Goal: Task Accomplishment & Management: Complete application form

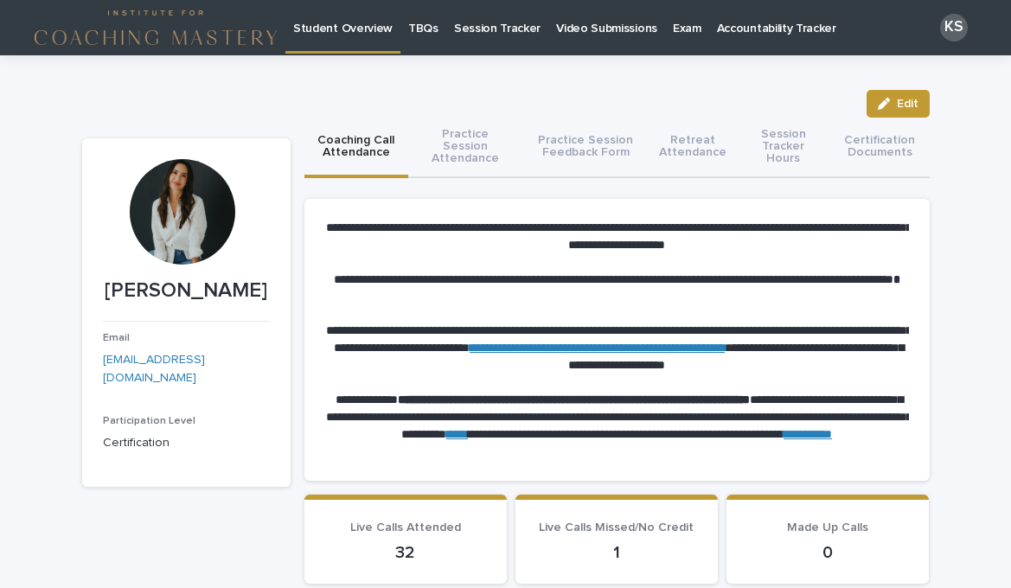
click at [485, 28] on p "Session Tracker" at bounding box center [497, 18] width 86 height 36
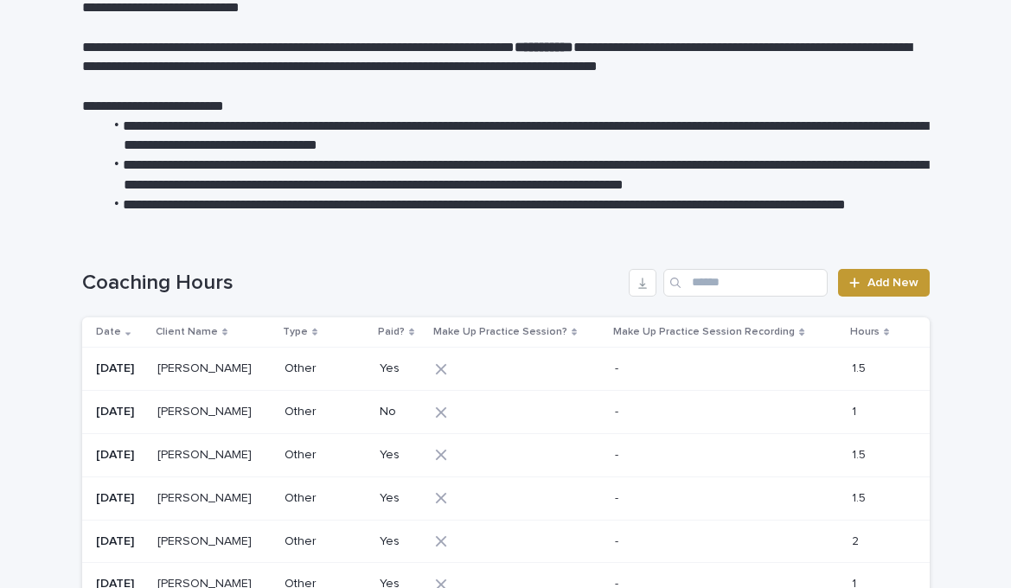
scroll to position [165, 0]
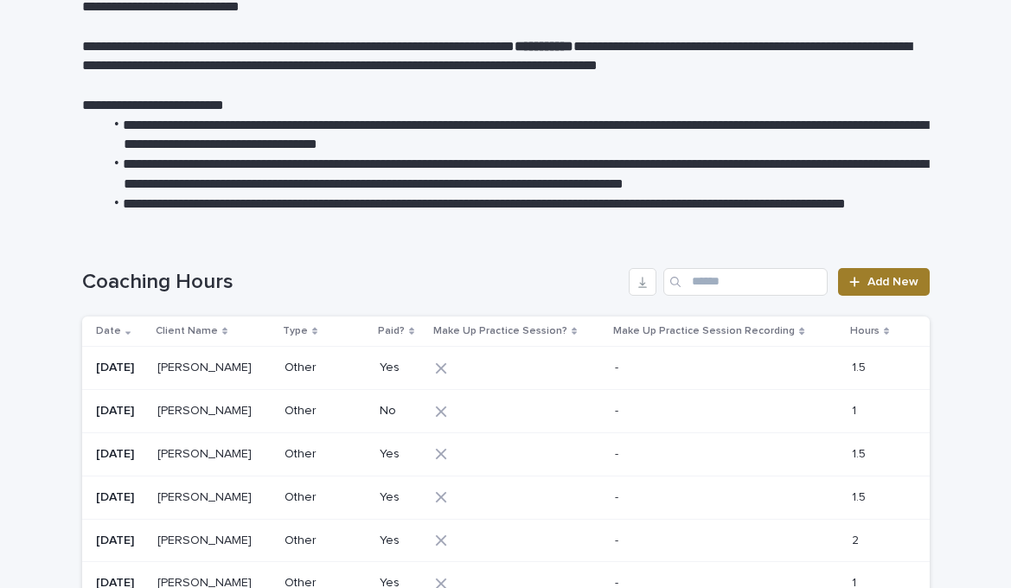
click at [898, 281] on span "Add New" at bounding box center [892, 282] width 51 height 12
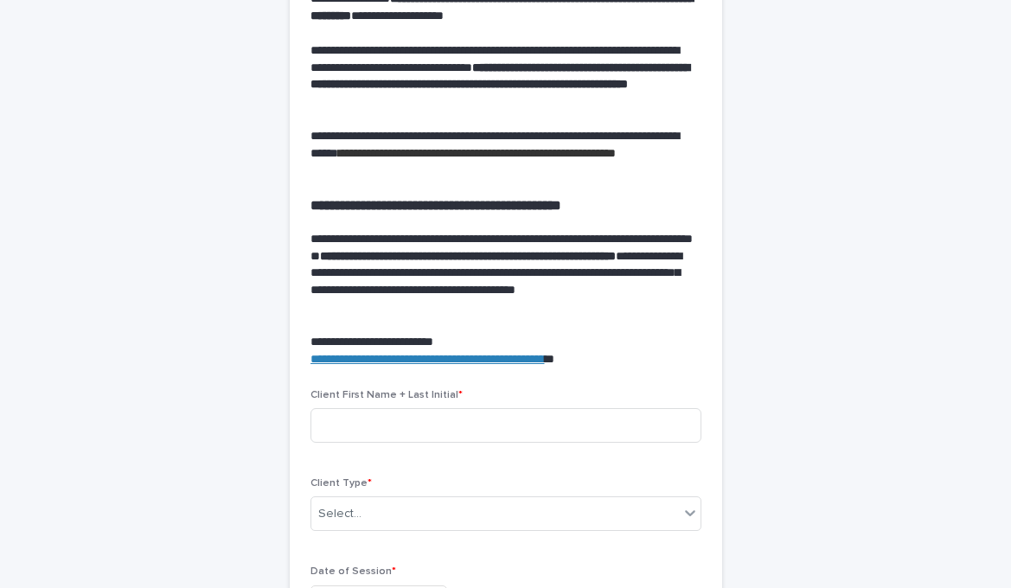
scroll to position [360, 0]
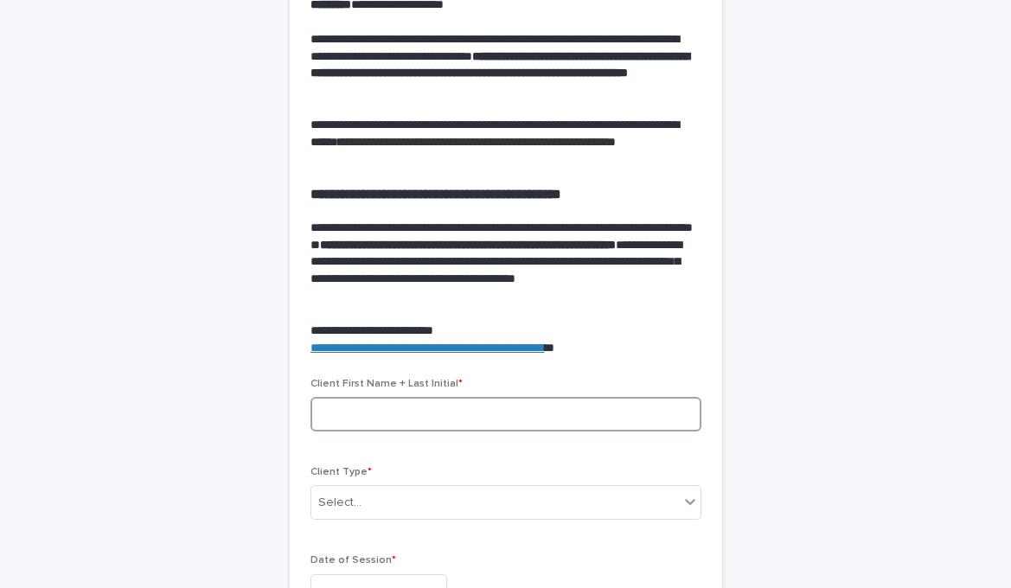
click at [374, 412] on input at bounding box center [505, 414] width 391 height 35
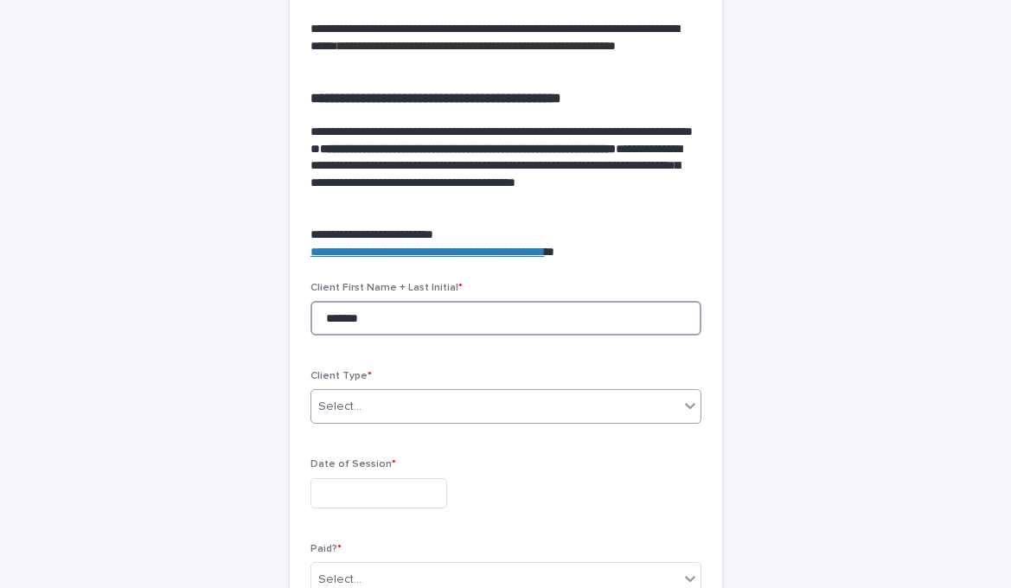
scroll to position [472, 0]
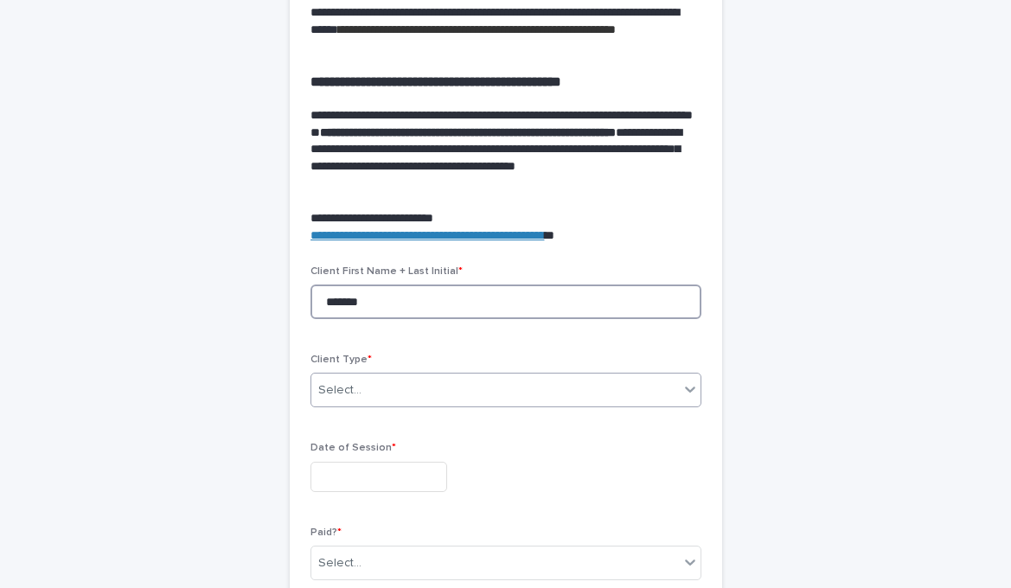
type input "*******"
click at [407, 394] on div "Select..." at bounding box center [494, 390] width 367 height 29
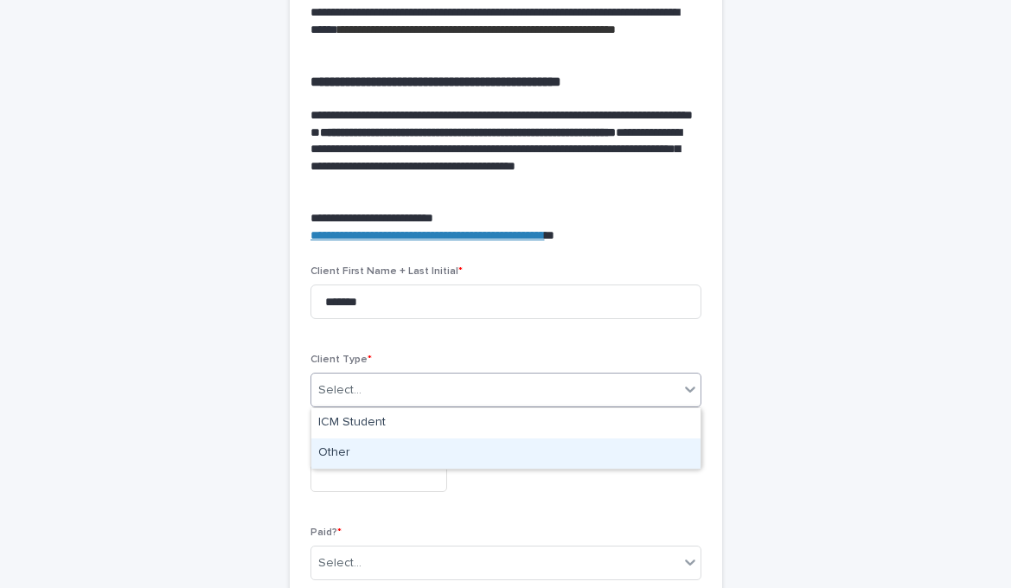
click at [384, 454] on div "Other" at bounding box center [505, 453] width 389 height 30
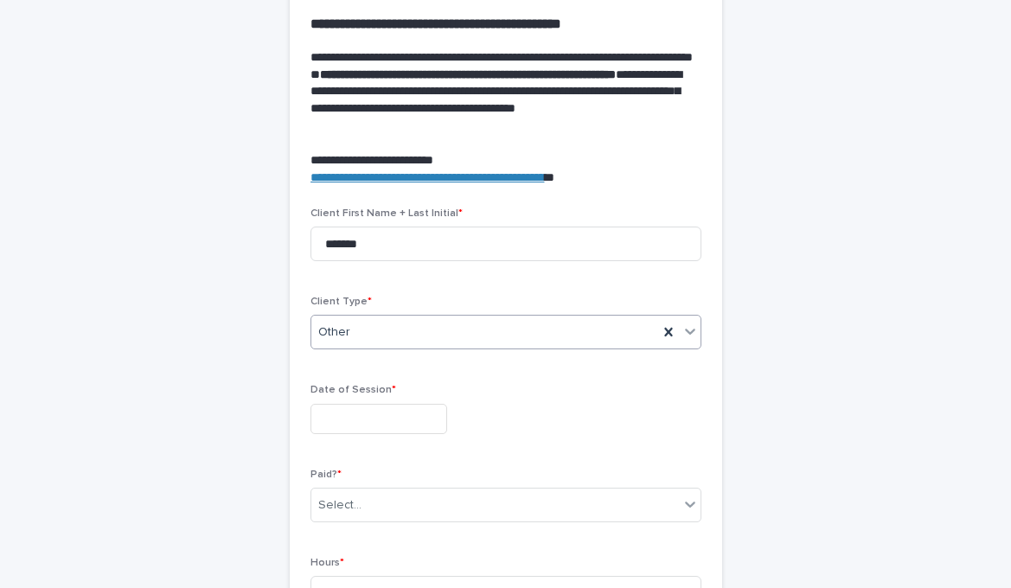
scroll to position [536, 0]
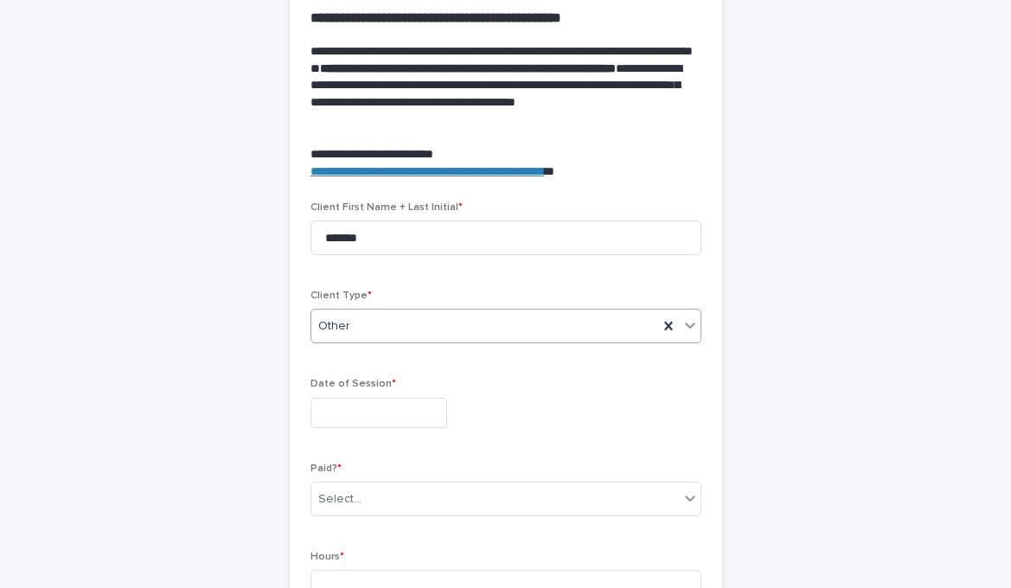
click at [393, 408] on input "text" at bounding box center [378, 413] width 137 height 30
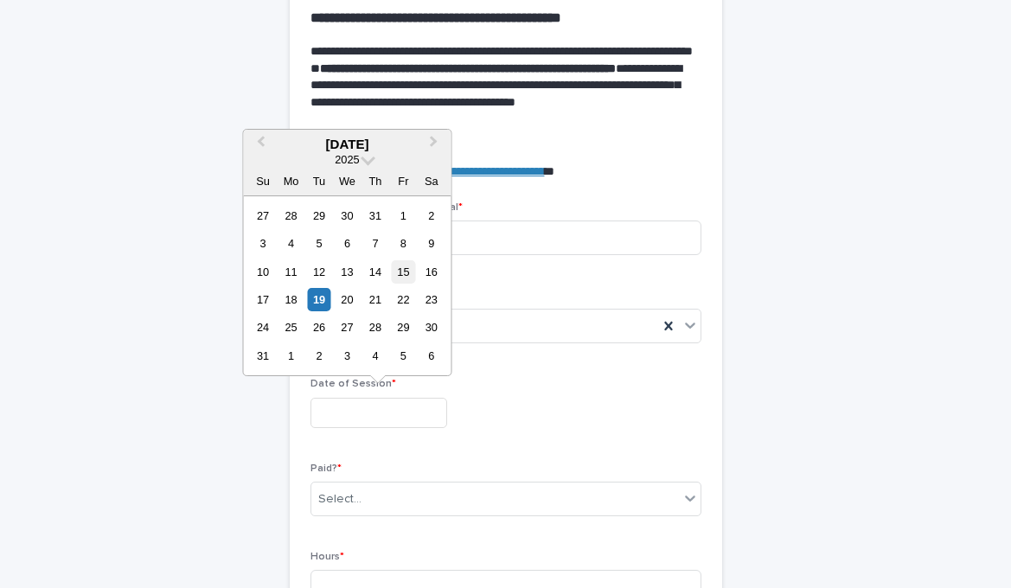
click at [402, 274] on div "15" at bounding box center [403, 271] width 23 height 23
type input "**********"
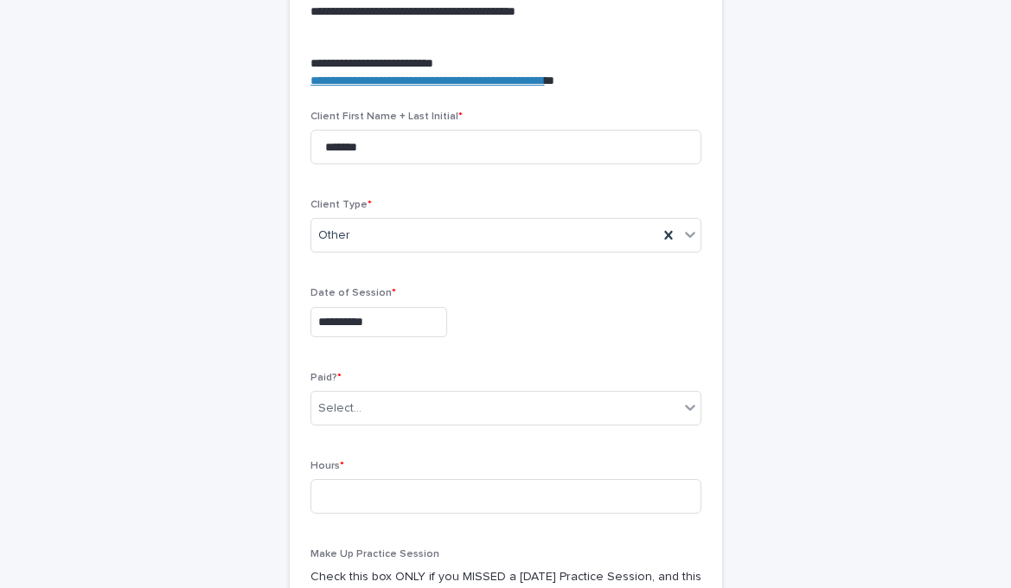
scroll to position [637, 0]
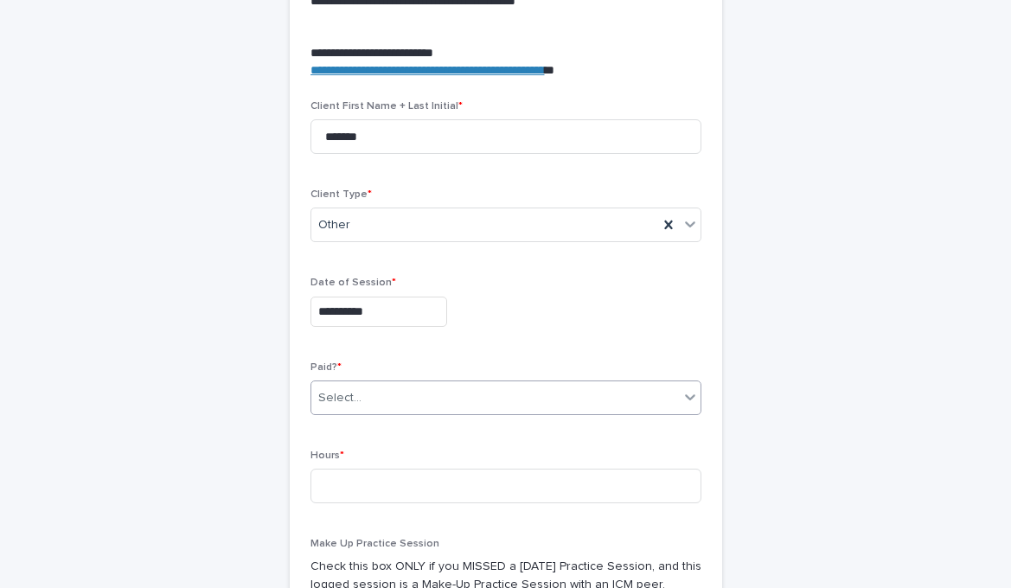
click at [401, 395] on div "Select..." at bounding box center [494, 398] width 367 height 29
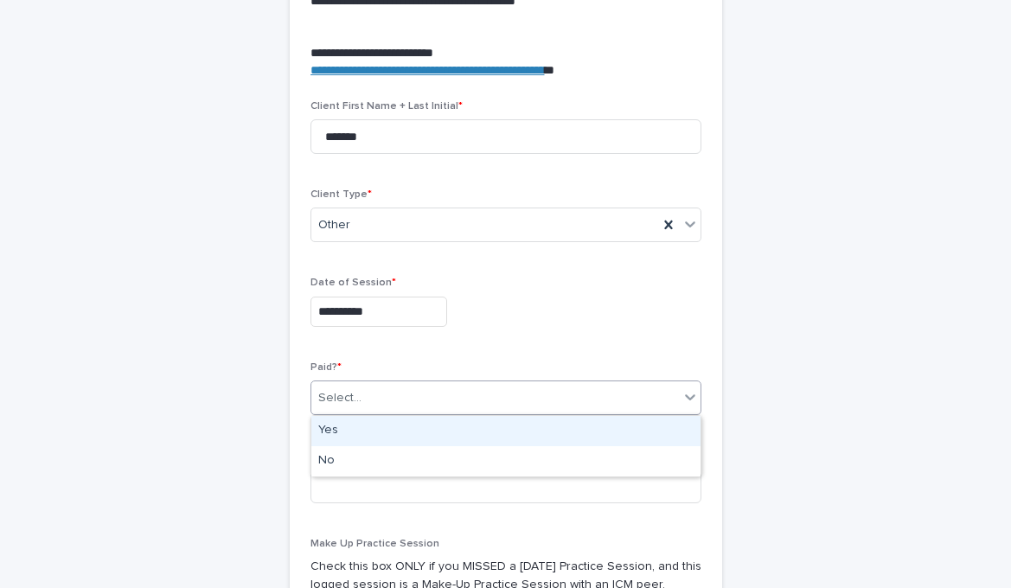
click at [371, 430] on div "Yes" at bounding box center [505, 431] width 389 height 30
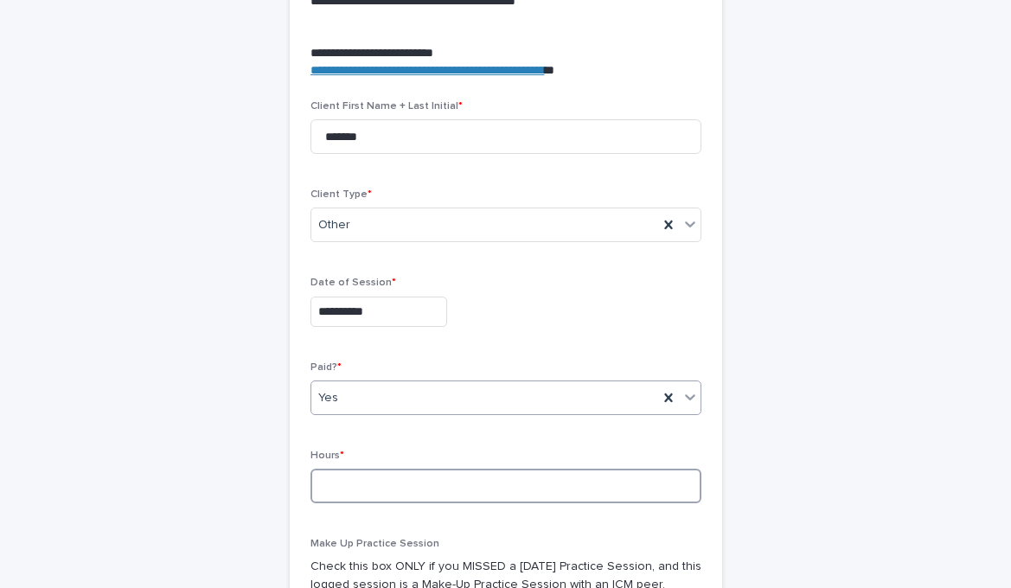
click at [385, 478] on input at bounding box center [505, 486] width 391 height 35
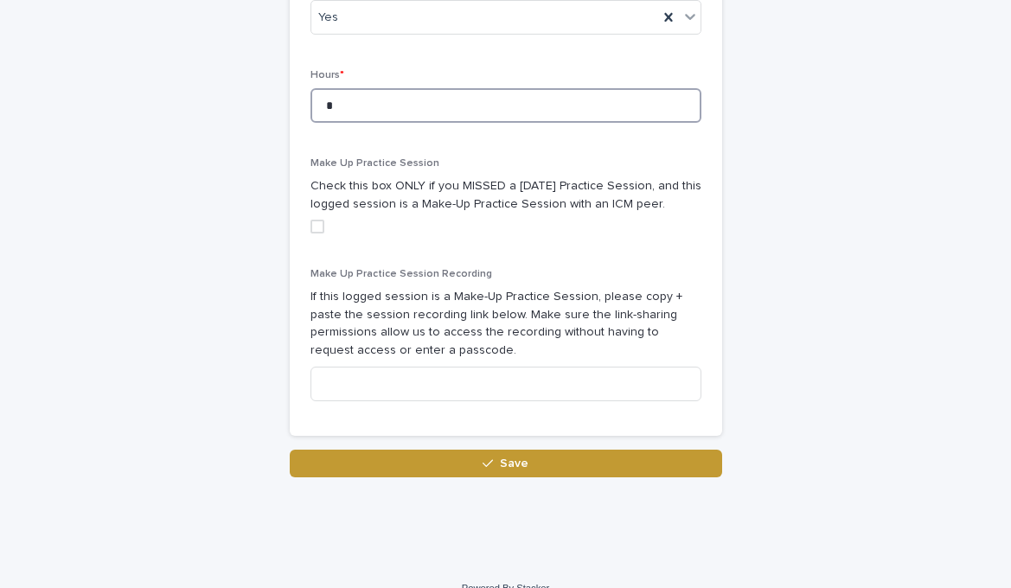
scroll to position [1020, 0]
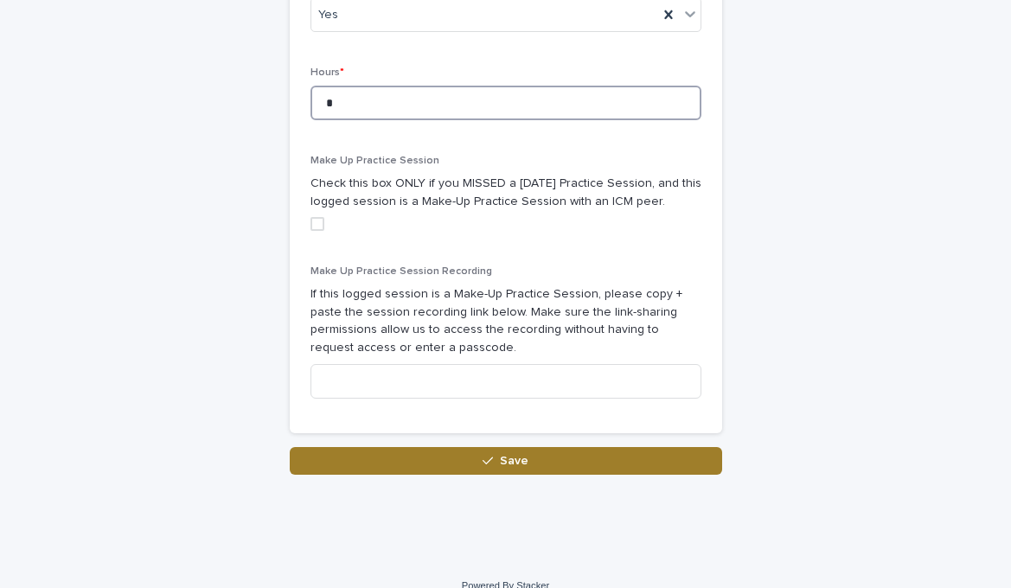
type input "*"
click at [451, 466] on button "Save" at bounding box center [506, 461] width 432 height 28
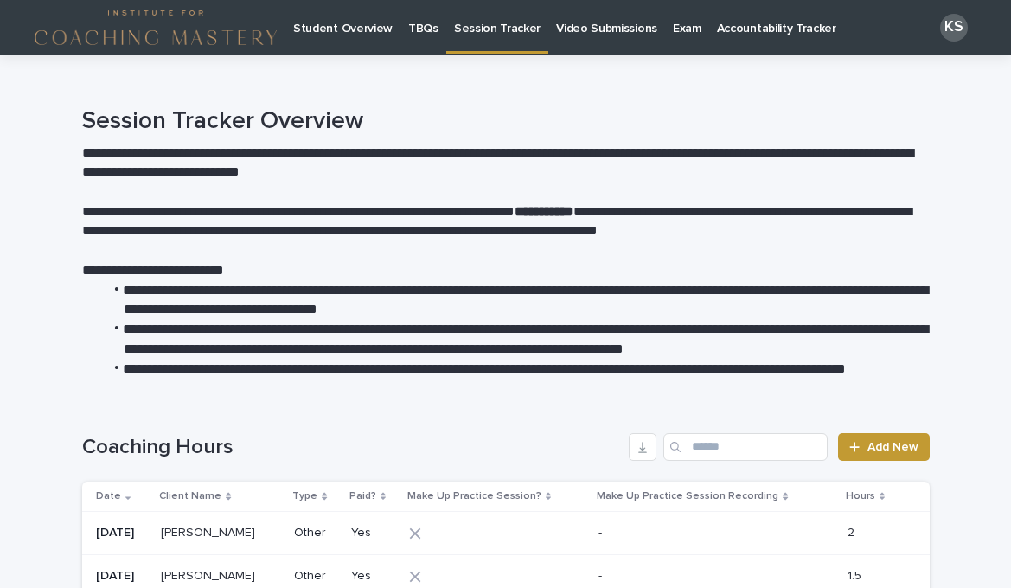
click at [612, 21] on p "Video Submissions" at bounding box center [606, 18] width 101 height 36
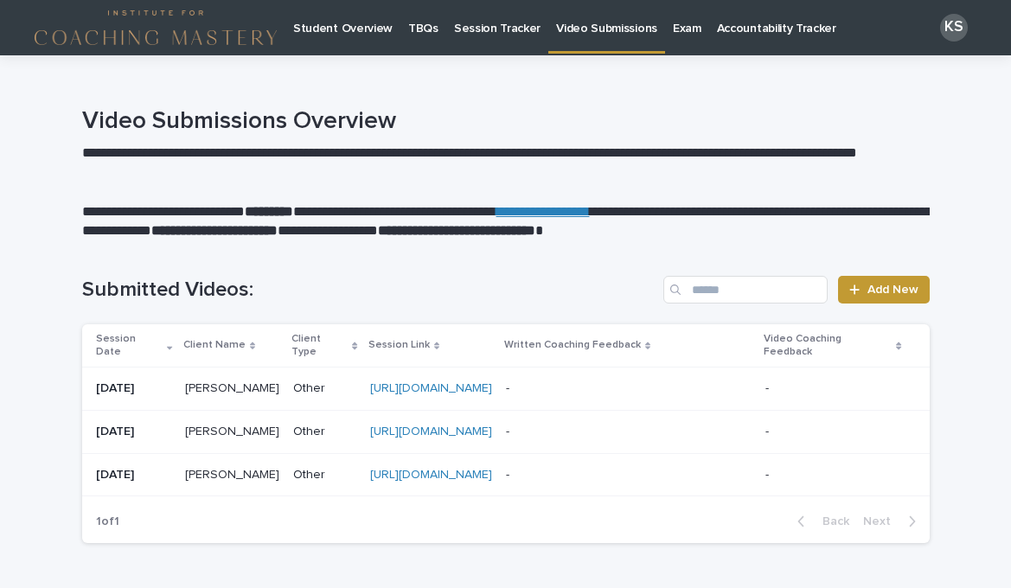
click at [492, 31] on p "Session Tracker" at bounding box center [497, 18] width 86 height 36
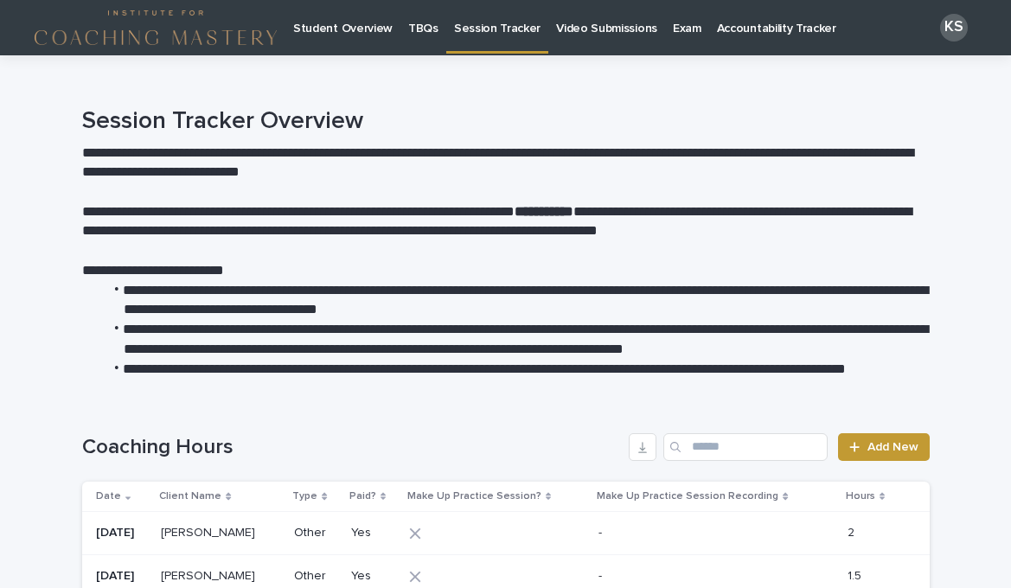
click at [364, 33] on p "Student Overview" at bounding box center [342, 18] width 99 height 36
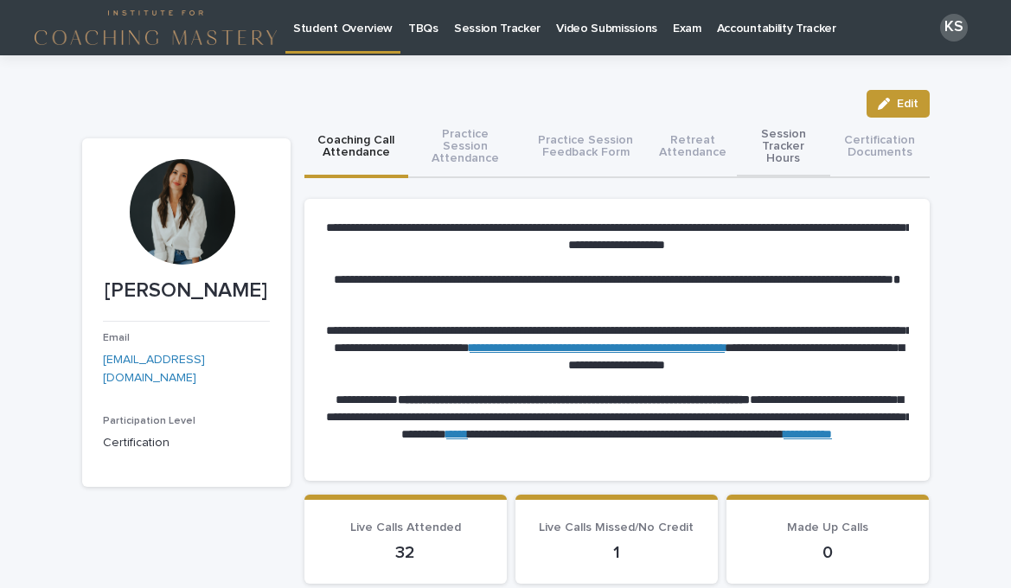
click at [782, 152] on button "Session Tracker Hours" at bounding box center [783, 148] width 93 height 61
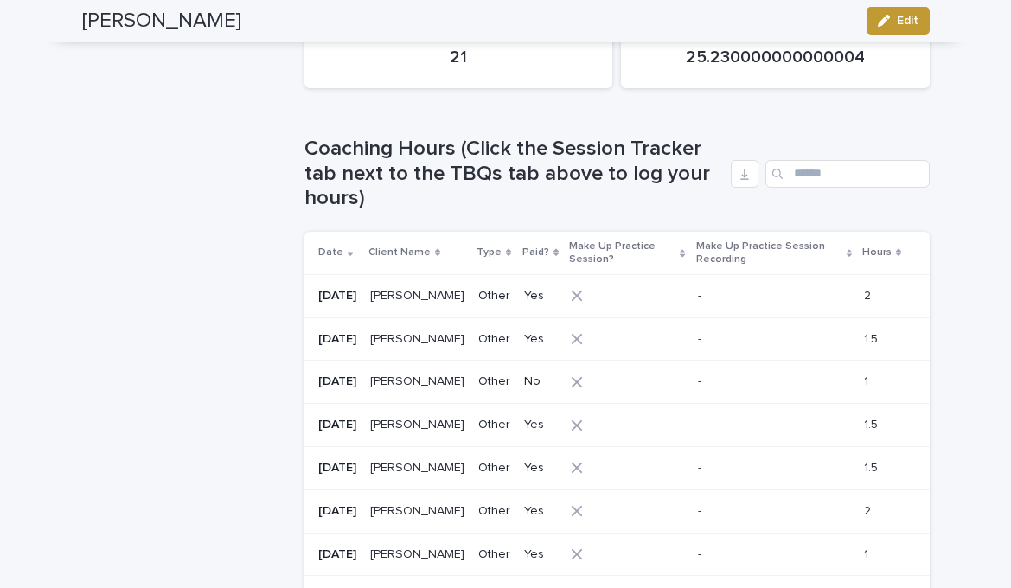
scroll to position [622, 0]
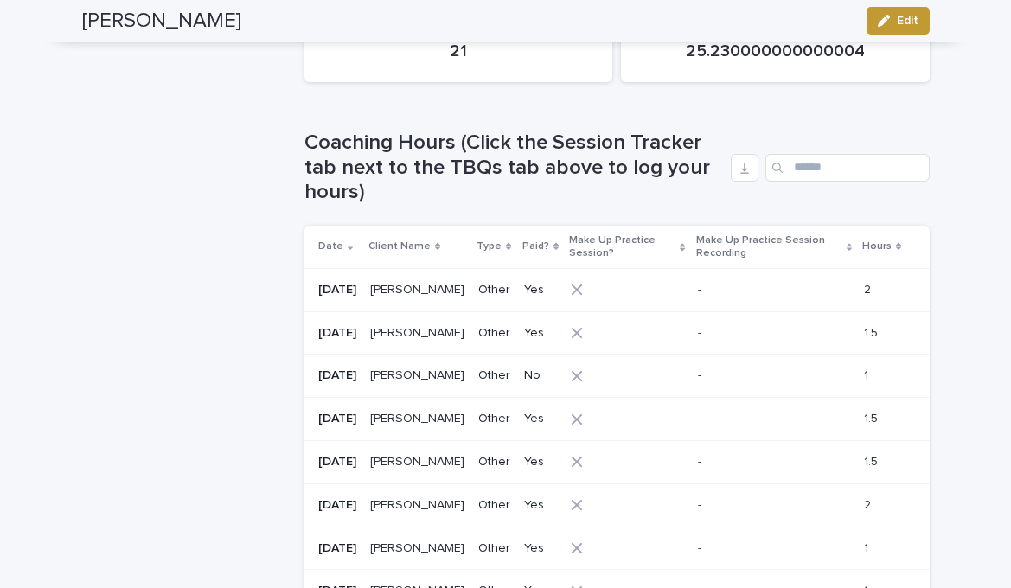
click at [337, 244] on p "Date" at bounding box center [330, 246] width 25 height 19
click at [337, 246] on p "Date" at bounding box center [330, 246] width 25 height 19
click at [348, 245] on icon at bounding box center [350, 244] width 5 height 3
click at [348, 245] on icon at bounding box center [350, 246] width 5 height 9
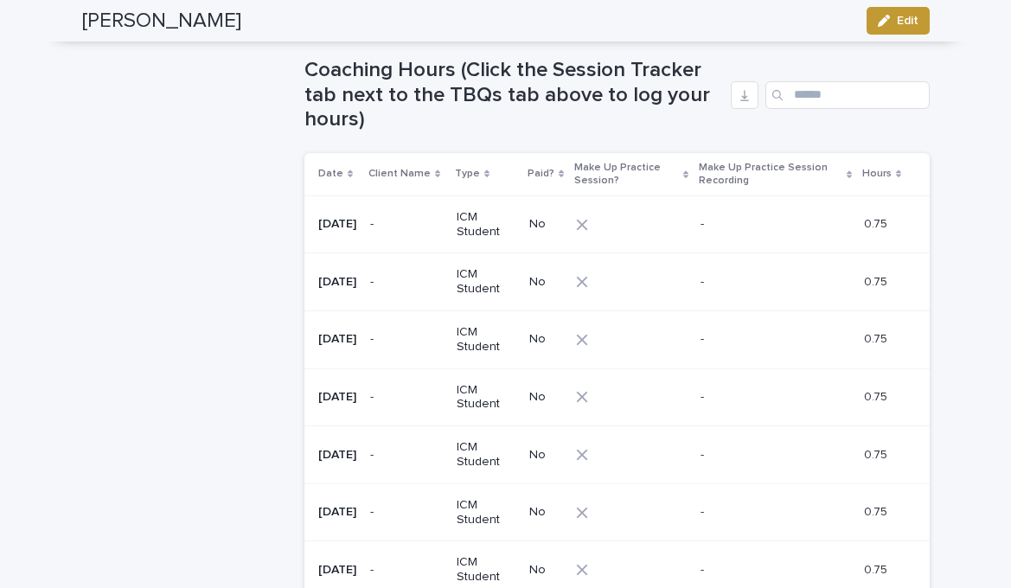
click at [348, 173] on icon at bounding box center [350, 174] width 5 height 8
click at [330, 175] on p "Date" at bounding box center [330, 173] width 25 height 19
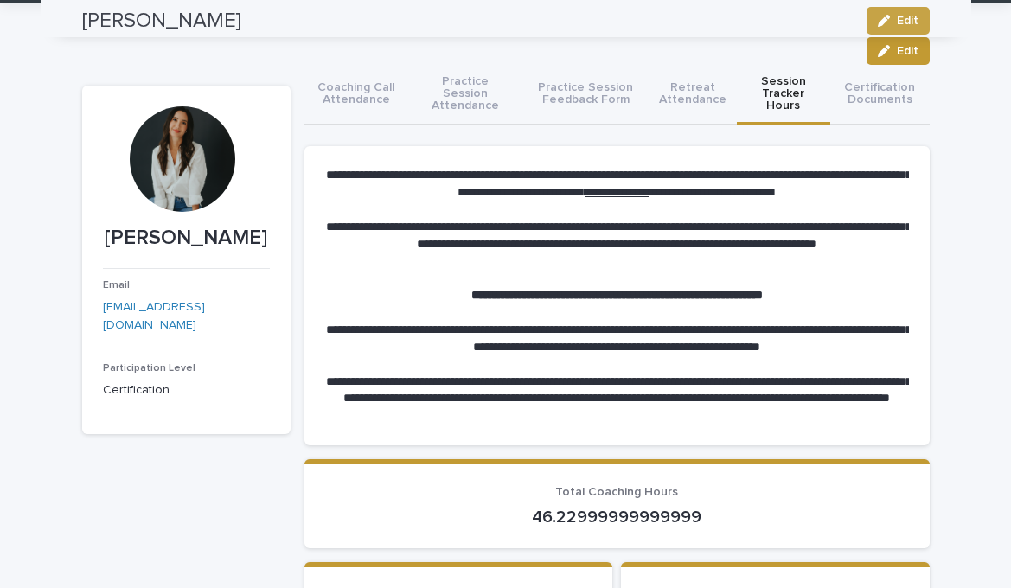
scroll to position [0, 0]
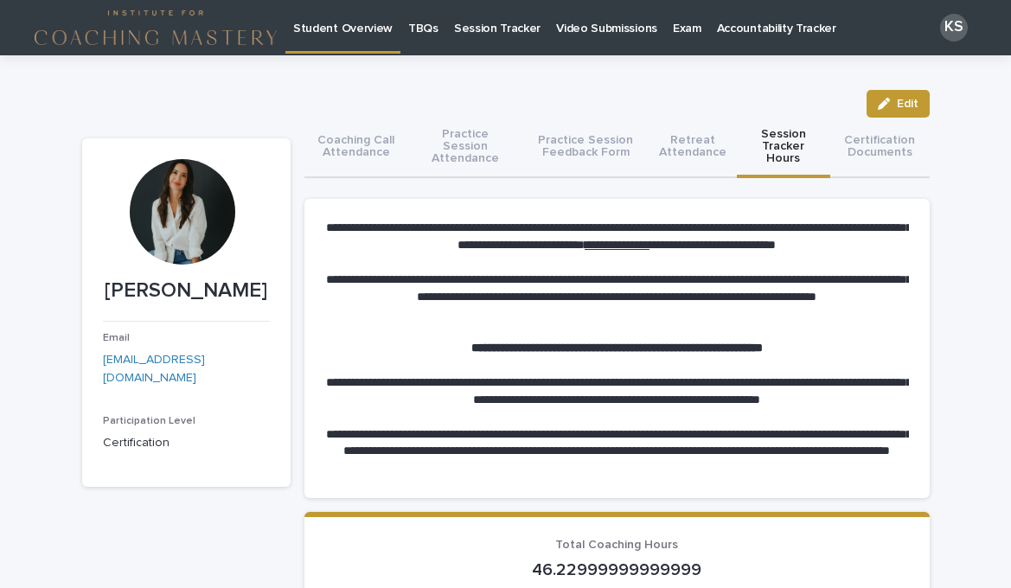
click at [477, 27] on p "Session Tracker" at bounding box center [497, 18] width 86 height 36
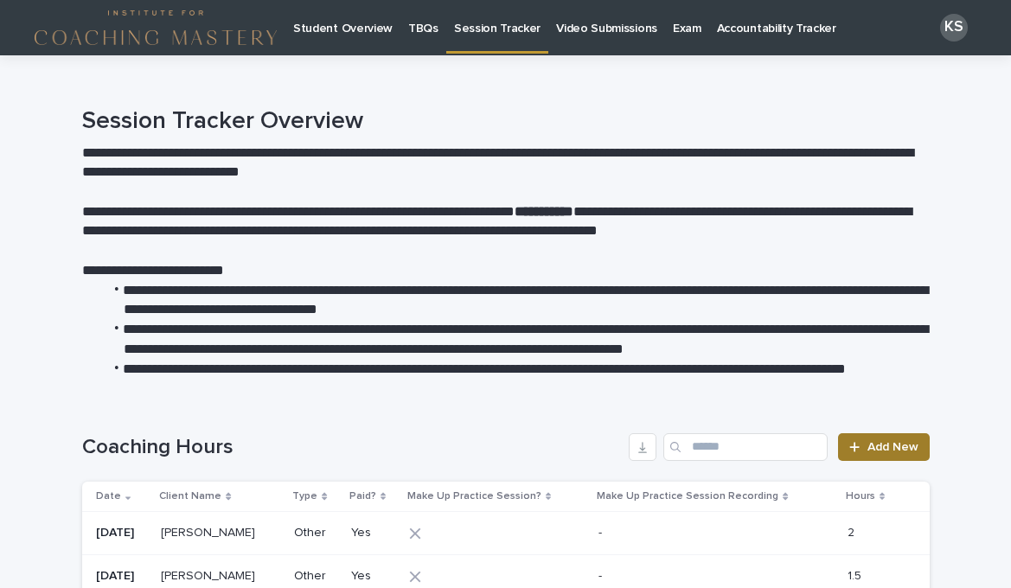
click at [880, 454] on link "Add New" at bounding box center [883, 447] width 91 height 28
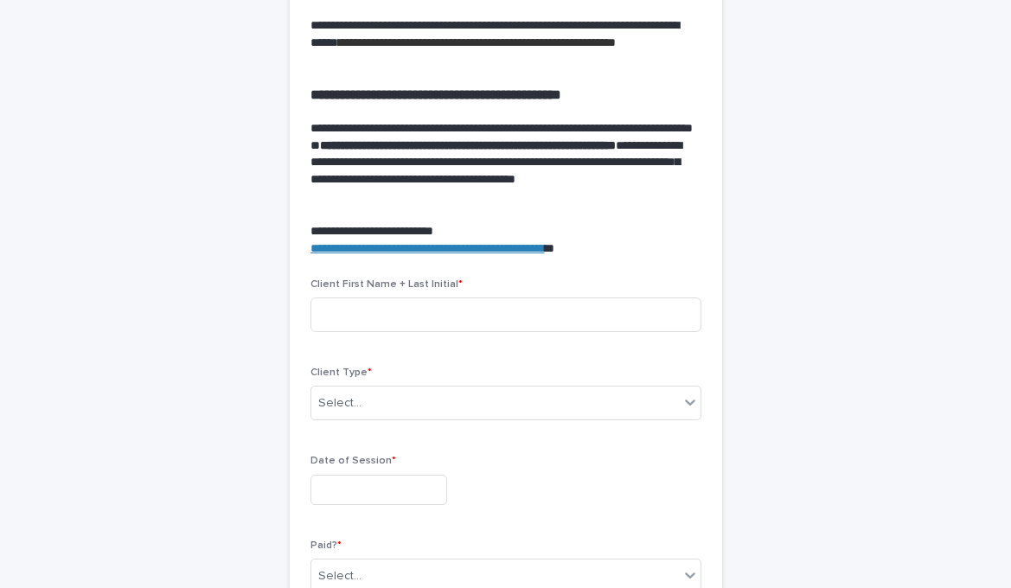
scroll to position [476, 0]
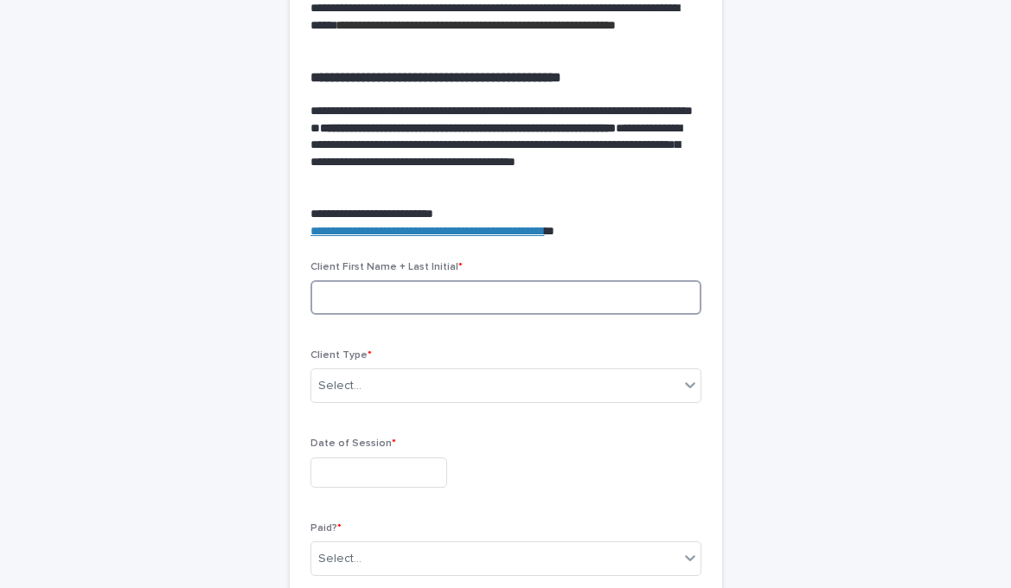
click at [440, 297] on input at bounding box center [505, 297] width 391 height 35
type input "********"
click at [418, 380] on div "Select..." at bounding box center [494, 386] width 367 height 29
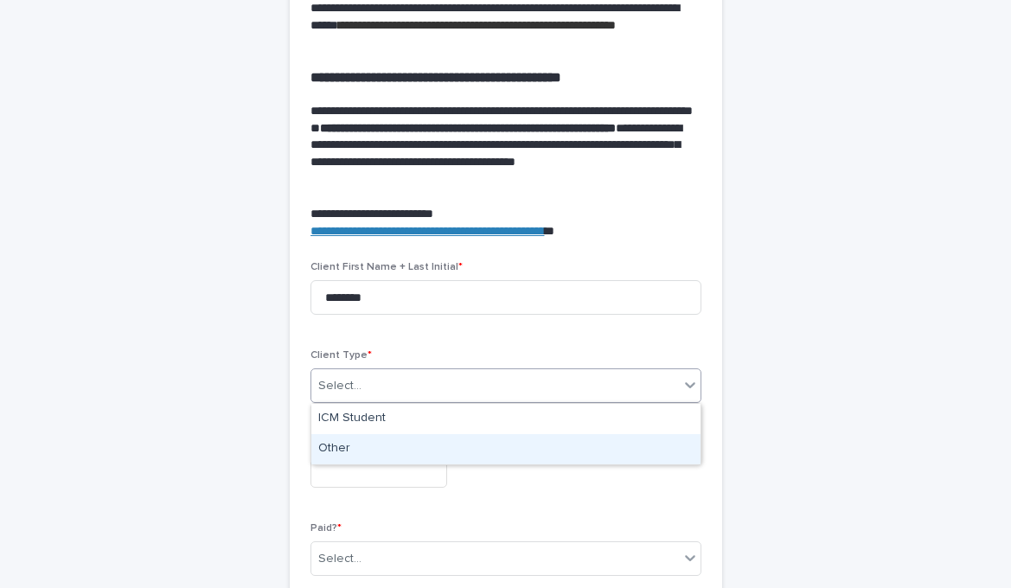
click at [376, 441] on div "Other" at bounding box center [505, 449] width 389 height 30
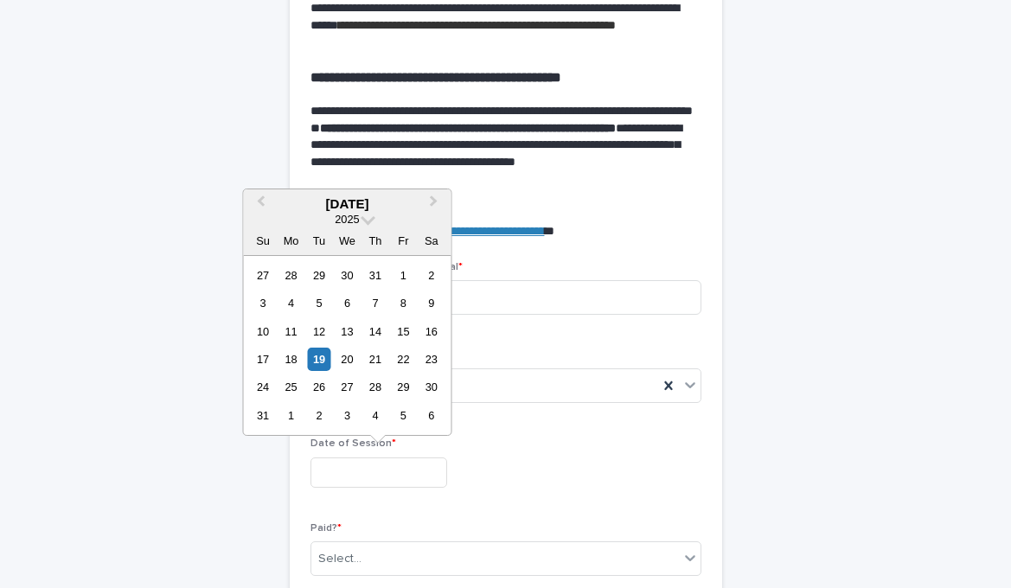
click at [346, 474] on input "text" at bounding box center [378, 472] width 137 height 30
click at [404, 308] on div "8" at bounding box center [403, 302] width 23 height 23
type input "**********"
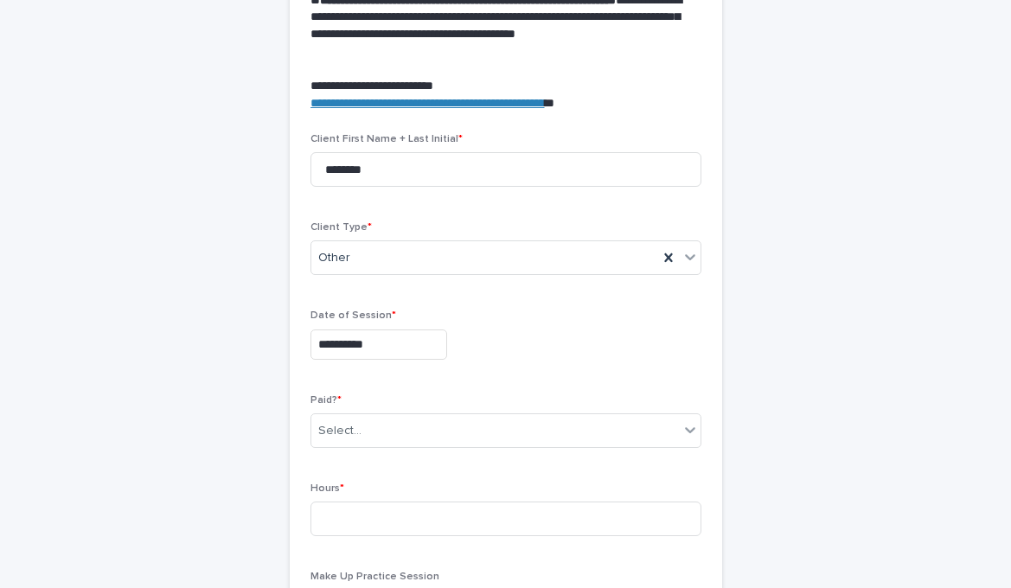
scroll to position [611, 0]
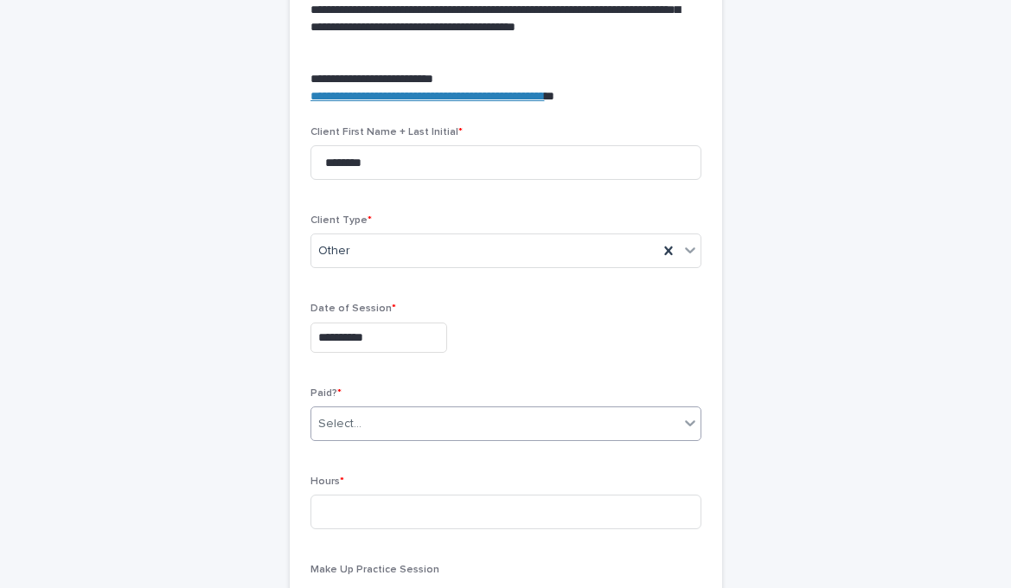
click at [412, 417] on div "Select..." at bounding box center [494, 424] width 367 height 29
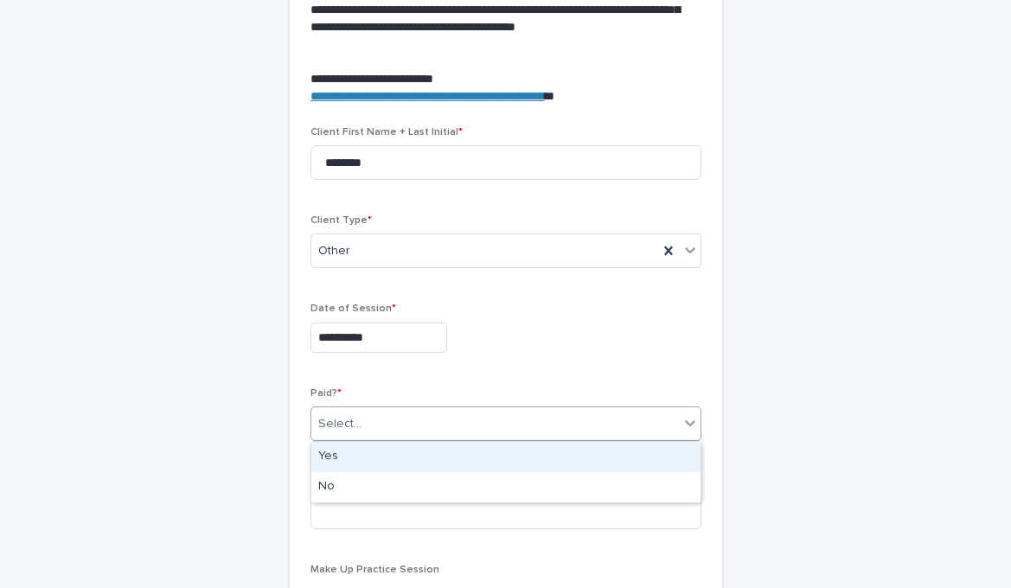
click at [361, 460] on div "Yes" at bounding box center [505, 457] width 389 height 30
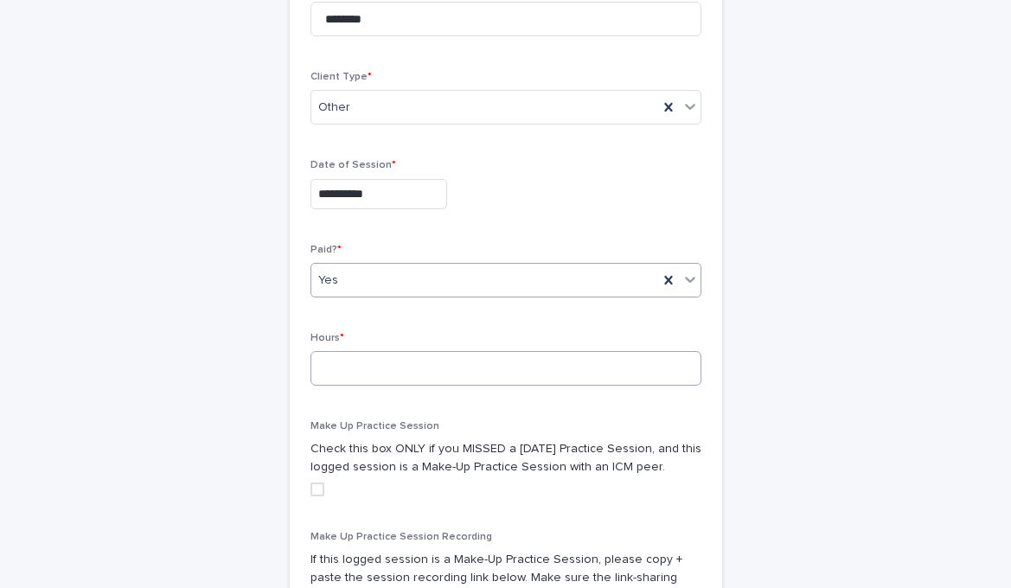
scroll to position [776, 0]
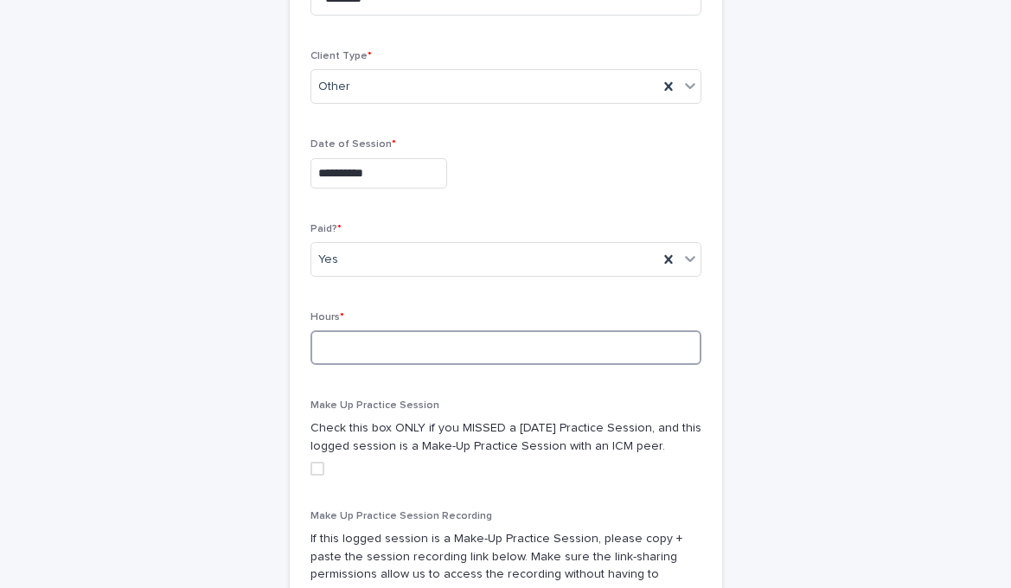
click at [396, 348] on input at bounding box center [505, 347] width 391 height 35
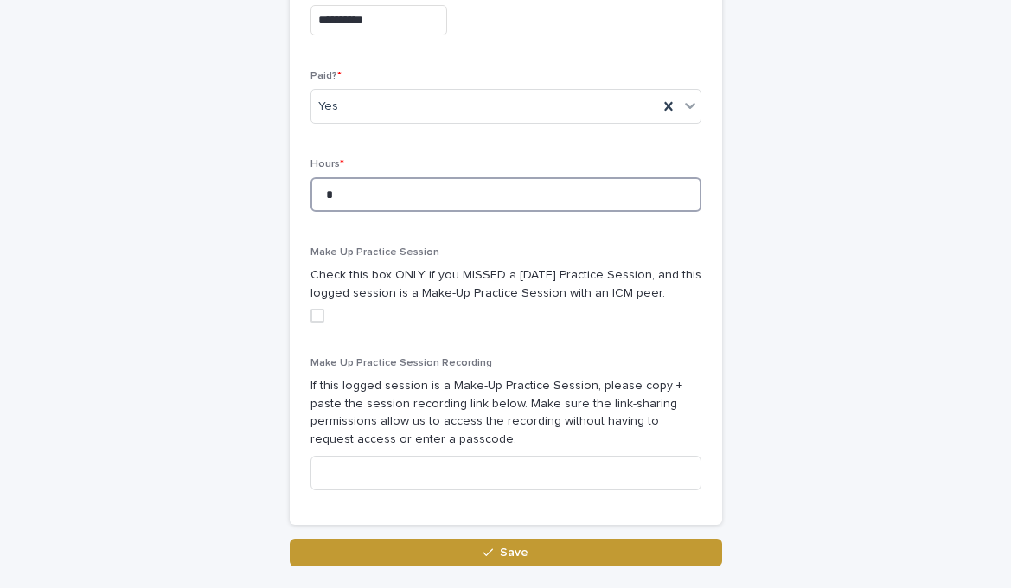
scroll to position [937, 0]
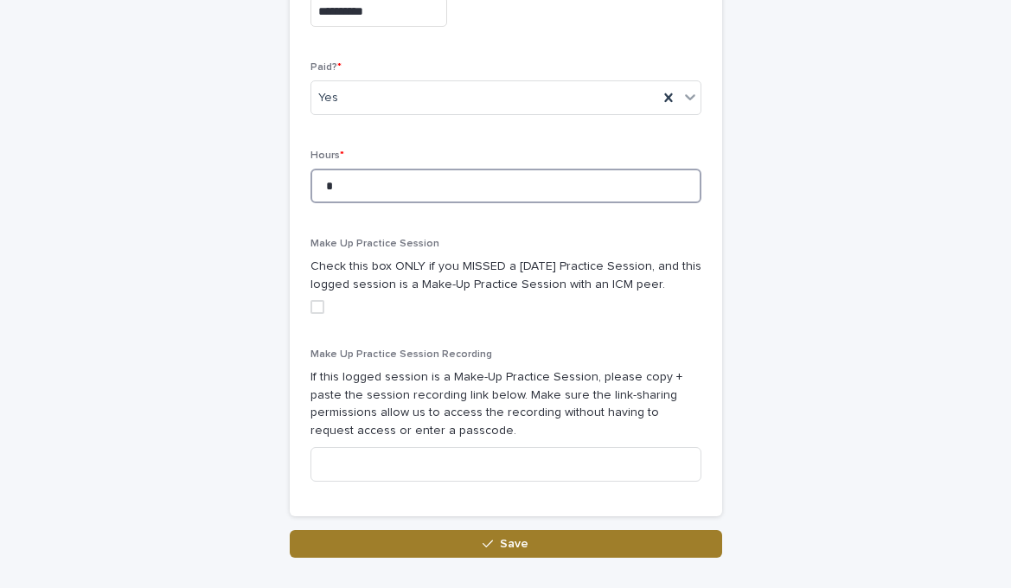
type input "*"
click at [423, 549] on button "Save" at bounding box center [506, 544] width 432 height 28
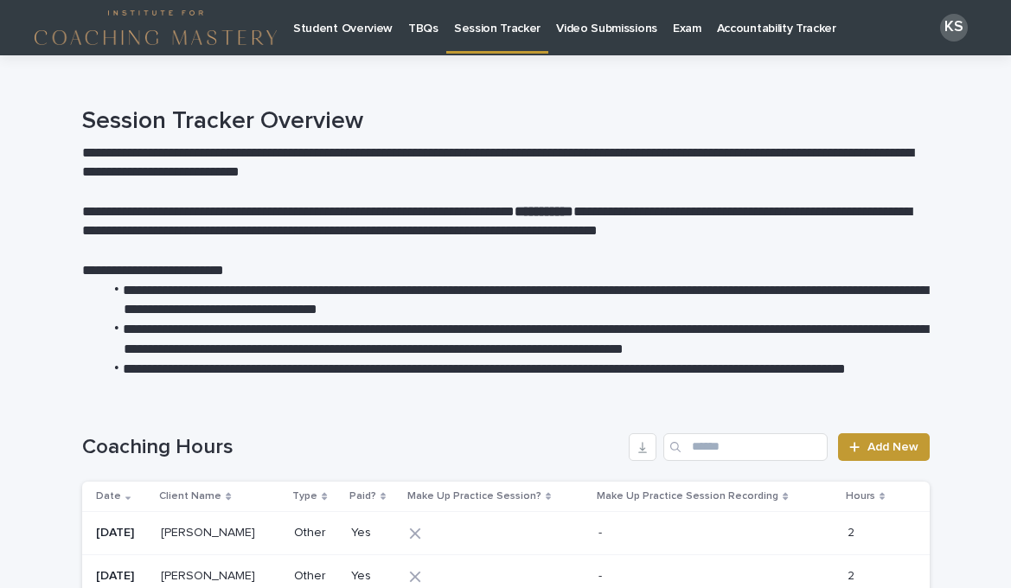
click at [351, 28] on p "Student Overview" at bounding box center [342, 18] width 99 height 36
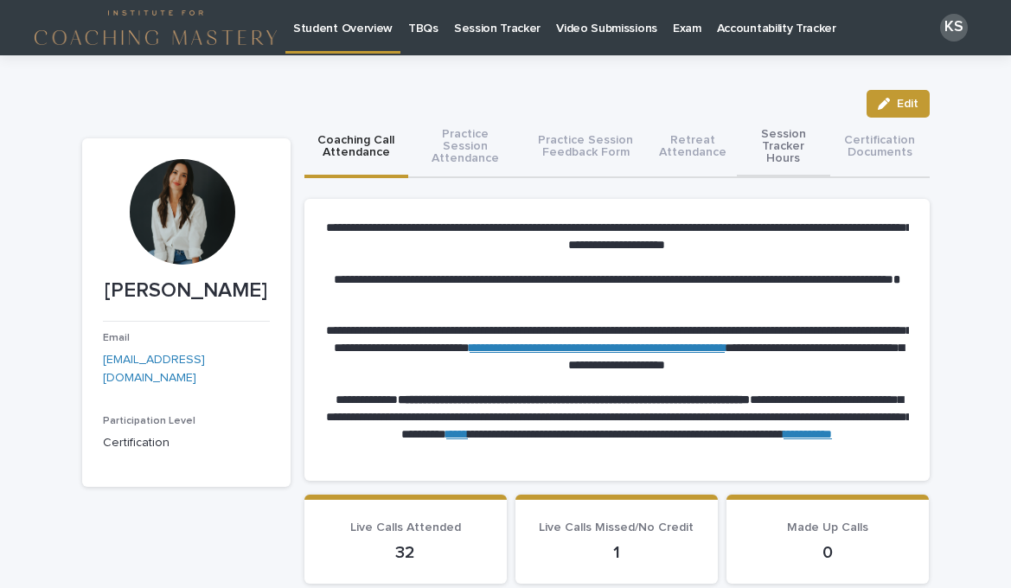
click at [763, 143] on button "Session Tracker Hours" at bounding box center [783, 148] width 93 height 61
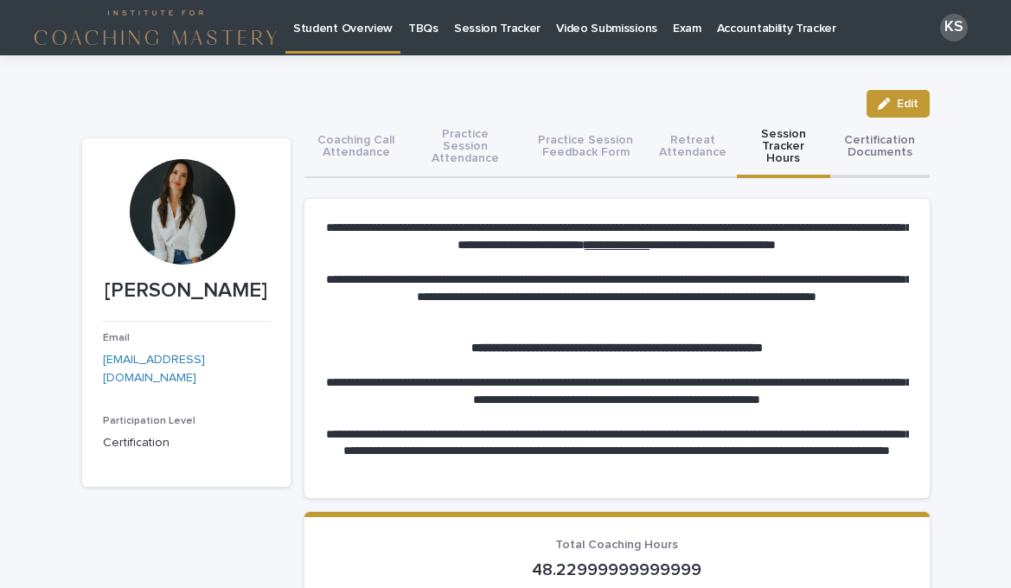
click at [872, 139] on button "Certification Documents" at bounding box center [879, 148] width 99 height 61
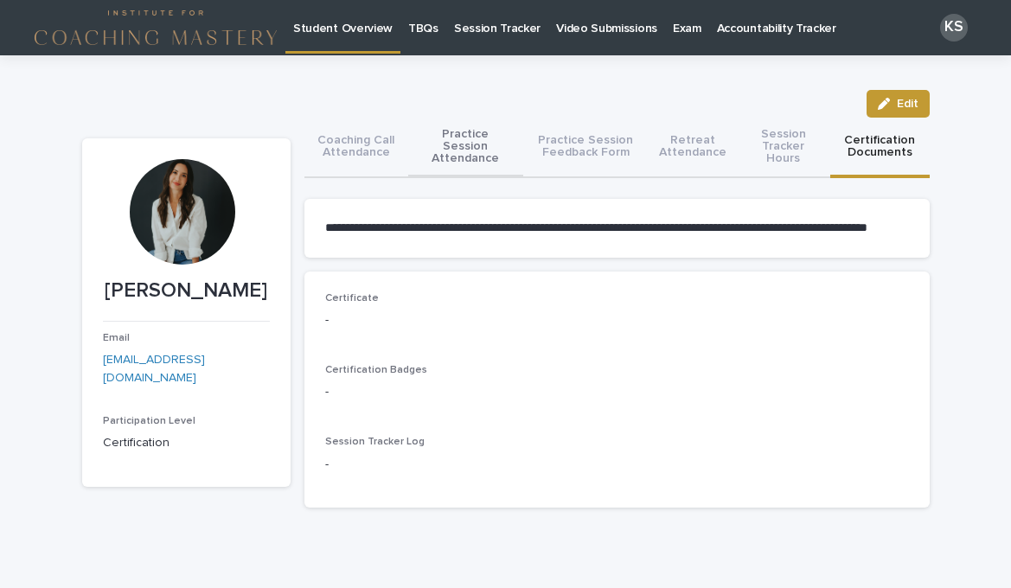
click at [446, 152] on button "Practice Session Attendance" at bounding box center [465, 148] width 114 height 61
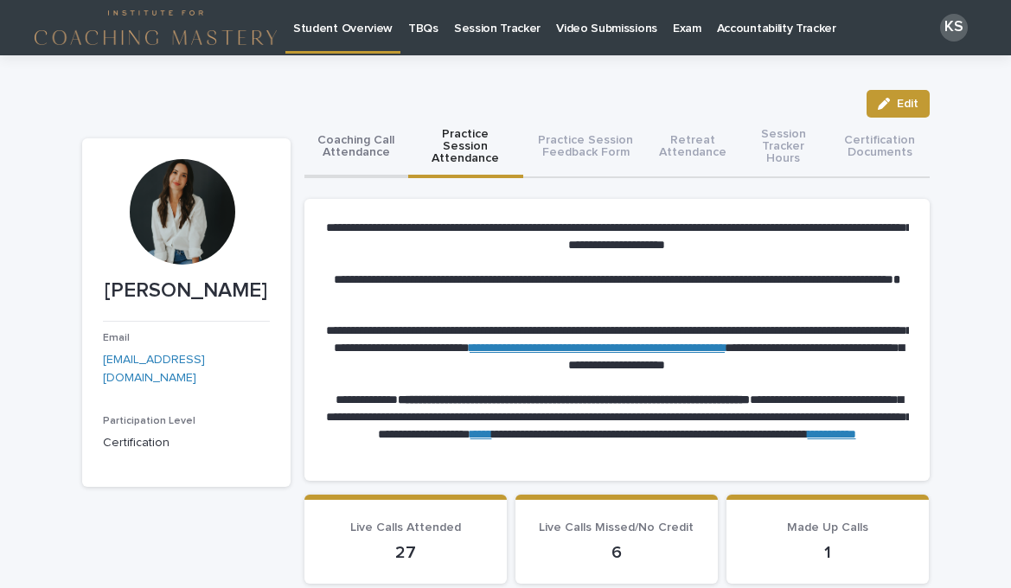
click at [364, 153] on button "Coaching Call Attendance" at bounding box center [356, 148] width 105 height 61
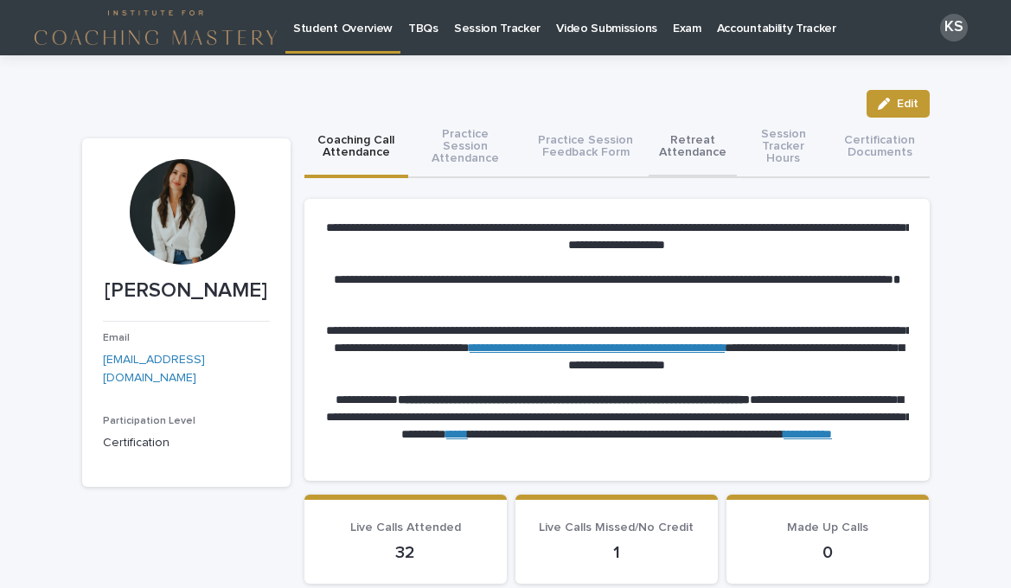
click at [694, 159] on button "Retreat Attendance" at bounding box center [692, 148] width 88 height 61
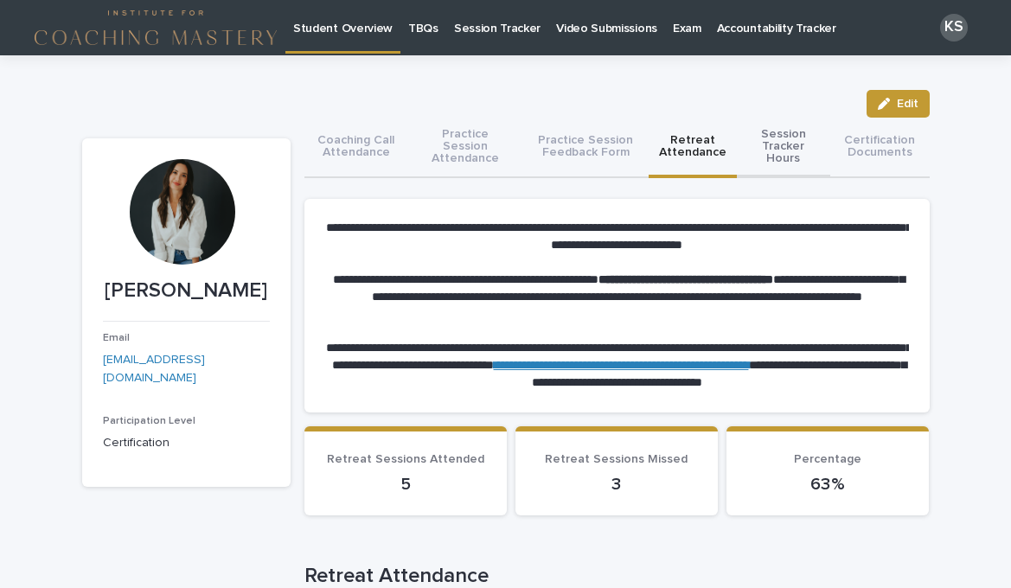
click at [795, 137] on button "Session Tracker Hours" at bounding box center [783, 148] width 93 height 61
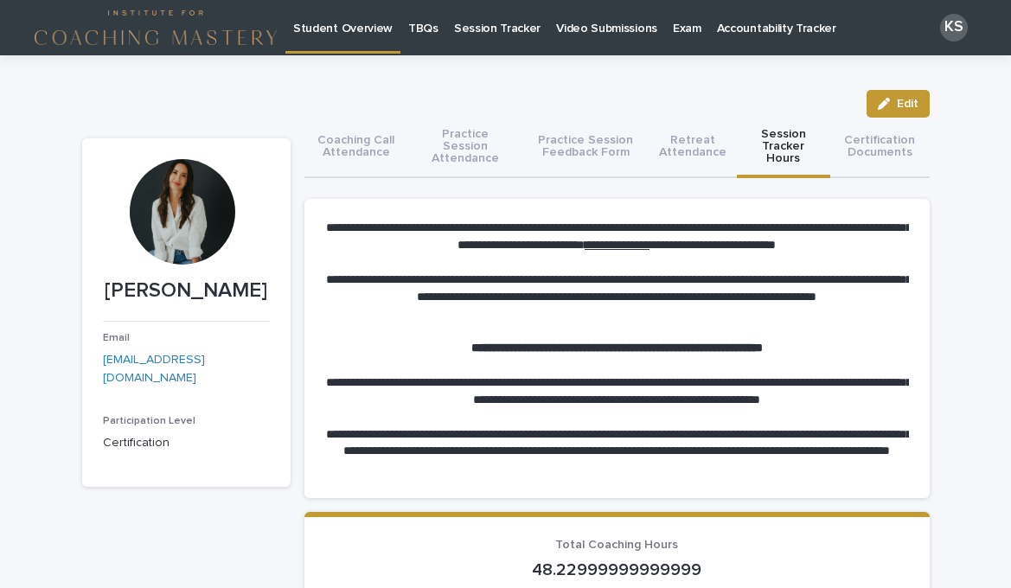
click at [737, 31] on p "Accountability Tracker" at bounding box center [776, 18] width 119 height 36
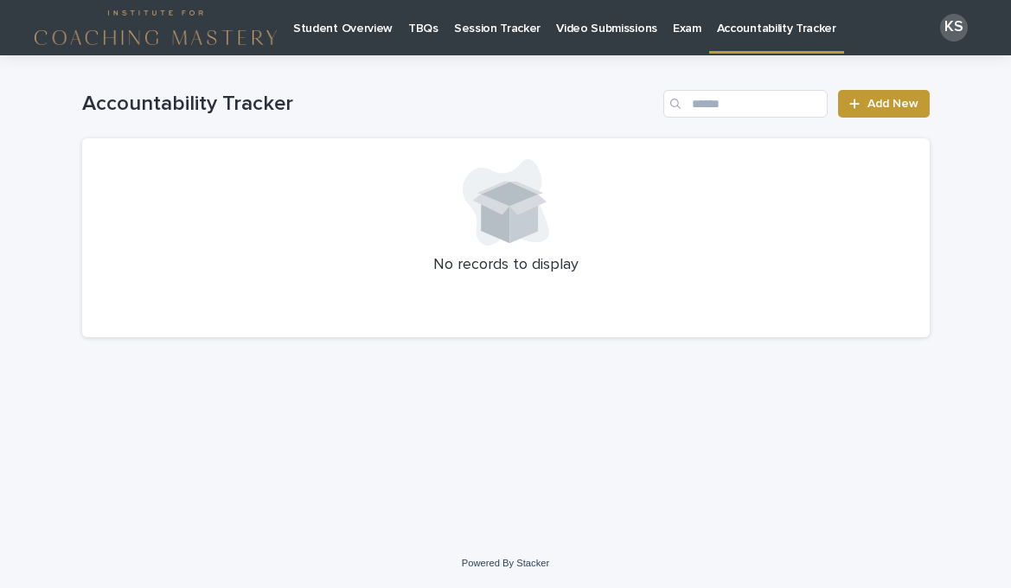
click at [413, 27] on p "TBQs" at bounding box center [423, 18] width 30 height 36
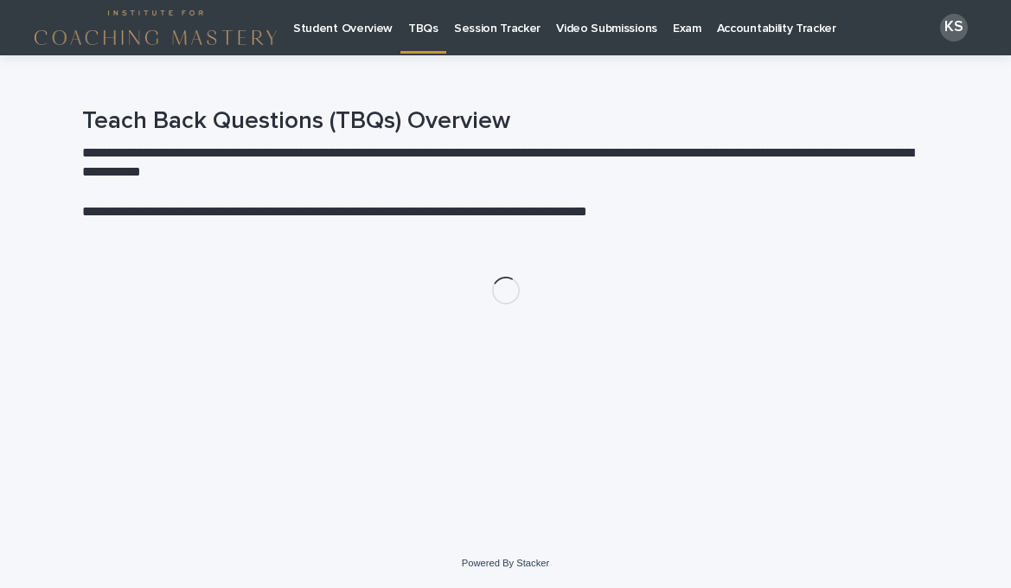
click at [326, 26] on p "Student Overview" at bounding box center [342, 18] width 99 height 36
